Goal: Task Accomplishment & Management: Manage account settings

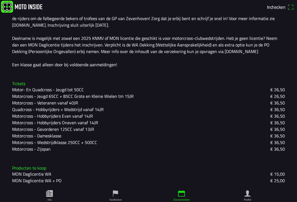
scroll to position [153, 0]
click at [0, 0] on slot "Motorcross - Gevorderen 125CC vanaf 13JR" at bounding box center [0, 0] width 0 height 0
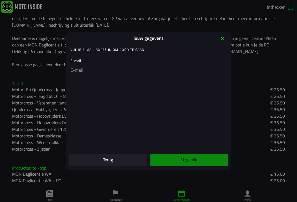
click at [80, 71] on input "email" at bounding box center [149, 71] width 158 height 12
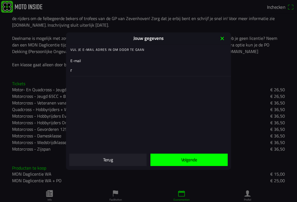
type input "r"
click at [222, 42] on icon "close" at bounding box center [222, 38] width 9 height 9
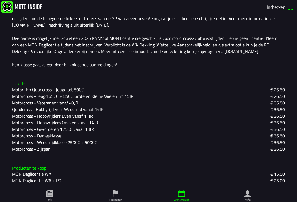
click at [0, 0] on slot "Motorcross - Gevorderen 125CC vanaf 13JR" at bounding box center [0, 0] width 0 height 0
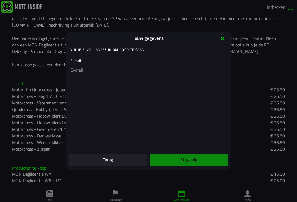
click at [100, 74] on input "email" at bounding box center [149, 71] width 158 height 12
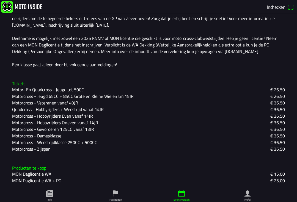
click at [0, 0] on slot "Motorcross - Gevorderen 125CC vanaf 13JR" at bounding box center [0, 0] width 0 height 0
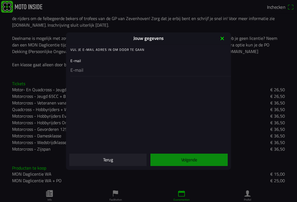
click at [153, 69] on input "email" at bounding box center [149, 71] width 158 height 12
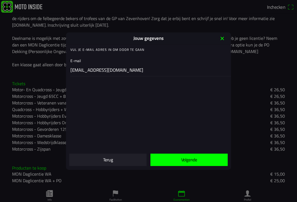
type input "[EMAIL_ADDRESS][DOMAIN_NAME]"
click at [199, 161] on span "Volgende" at bounding box center [189, 160] width 68 height 12
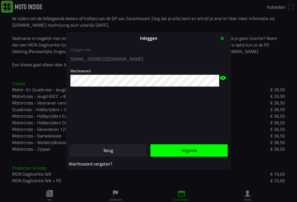
click at [199, 151] on span "Volgende" at bounding box center [189, 150] width 68 height 12
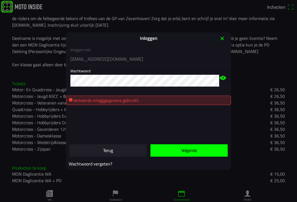
click at [203, 149] on span "button" at bounding box center [189, 150] width 68 height 12
click at [221, 79] on icon "eye" at bounding box center [222, 78] width 7 height 4
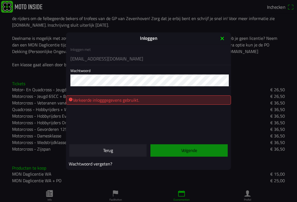
scroll to position [0, 0]
click at [0, 0] on slot "Wachtwoord vergeten?" at bounding box center [0, 0] width 0 height 0
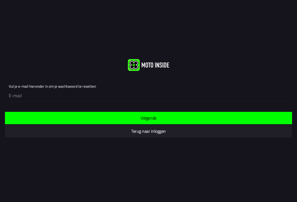
click at [25, 95] on input "email" at bounding box center [149, 96] width 281 height 12
type input "[EMAIL_ADDRESS][DOMAIN_NAME]"
click at [19, 117] on span "Volgende" at bounding box center [148, 118] width 278 height 12
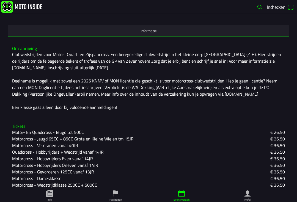
scroll to position [153, 0]
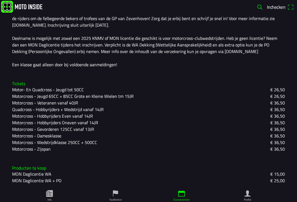
click at [0, 0] on slot "Motorcross - Gevorderen 125CC vanaf 13JR" at bounding box center [0, 0] width 0 height 0
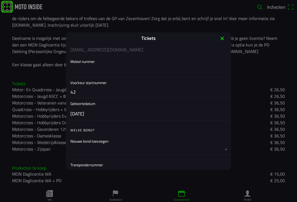
scroll to position [88, 0]
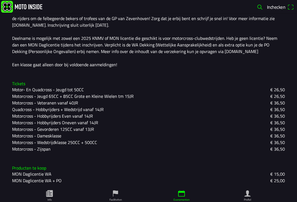
click at [16, 16] on div "Clubwedstrijden voor Motor- Quad- en Zijspancross. Een beregezellige clubwedstr…" at bounding box center [148, 38] width 272 height 59
click at [22, 3] on img at bounding box center [21, 7] width 41 height 12
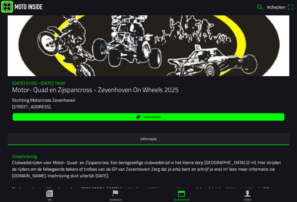
click at [285, 5] on ion-text "Inchecken" at bounding box center [277, 7] width 20 height 5
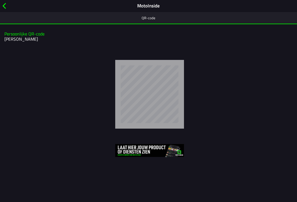
click at [7, 8] on span "button" at bounding box center [4, 6] width 6 height 9
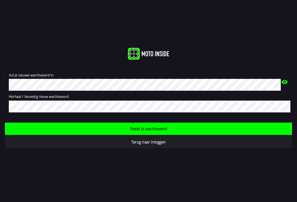
scroll to position [0, 0]
click at [283, 83] on icon "eye" at bounding box center [284, 82] width 7 height 4
click at [283, 83] on icon "eye" at bounding box center [283, 81] width 7 height 21
click at [31, 78] on div "Vul je nieuwe wachtwoord in." at bounding box center [145, 79] width 272 height 21
click at [264, 124] on span "Reset je wachtwoord" at bounding box center [148, 128] width 278 height 12
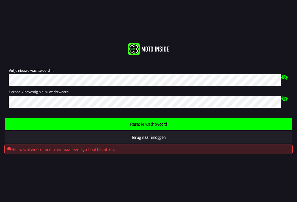
click at [59, 74] on div "Vul je nieuwe wachtwoord in." at bounding box center [145, 75] width 272 height 21
click at [228, 123] on span "Reset je wachtwoord" at bounding box center [148, 124] width 278 height 12
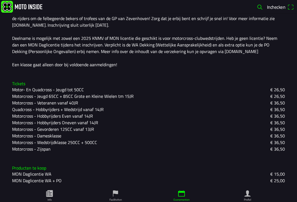
scroll to position [153, 0]
click at [0, 0] on slot "Motorcross - Gevorderen 125CC vanaf 13JR" at bounding box center [0, 0] width 0 height 0
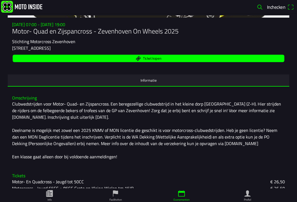
scroll to position [51, 0]
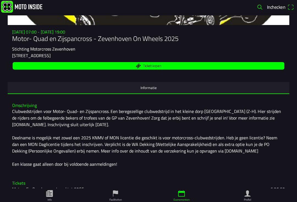
click at [251, 200] on link "Profiel" at bounding box center [247, 195] width 66 height 14
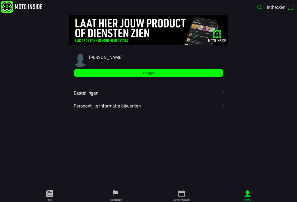
click at [179, 189] on link "Evenementen" at bounding box center [181, 195] width 66 height 14
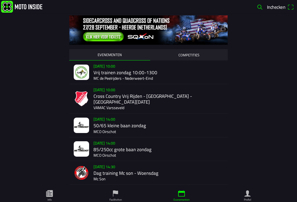
click at [52, 193] on icon "paper" at bounding box center [49, 193] width 8 height 8
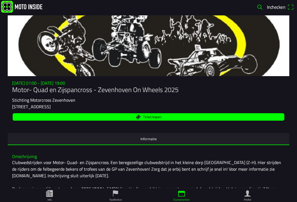
scroll to position [1, 0]
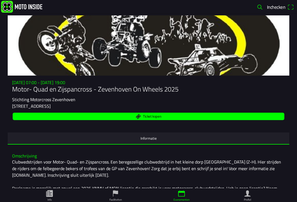
click at [248, 195] on icon "person" at bounding box center [247, 193] width 6 height 6
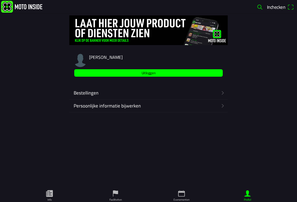
click at [181, 197] on icon "calendar" at bounding box center [181, 193] width 8 height 8
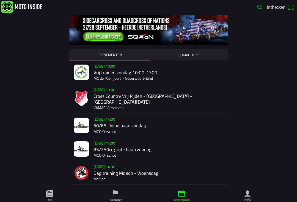
click at [114, 199] on ion-label "Faciliteiten" at bounding box center [115, 199] width 12 height 4
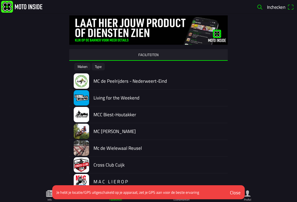
click at [45, 199] on link "Info" at bounding box center [49, 195] width 66 height 14
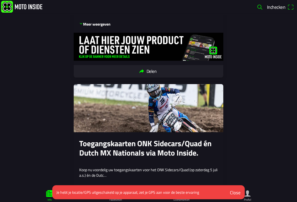
scroll to position [189, 0]
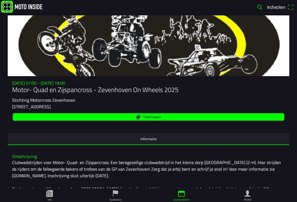
click at [245, 197] on icon "person" at bounding box center [247, 193] width 8 height 8
